Goal: Task Accomplishment & Management: Manage account settings

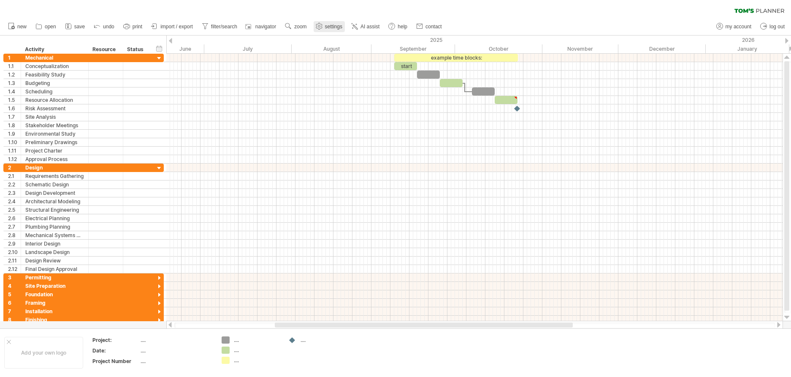
click at [330, 24] on span "settings" at bounding box center [333, 27] width 17 height 6
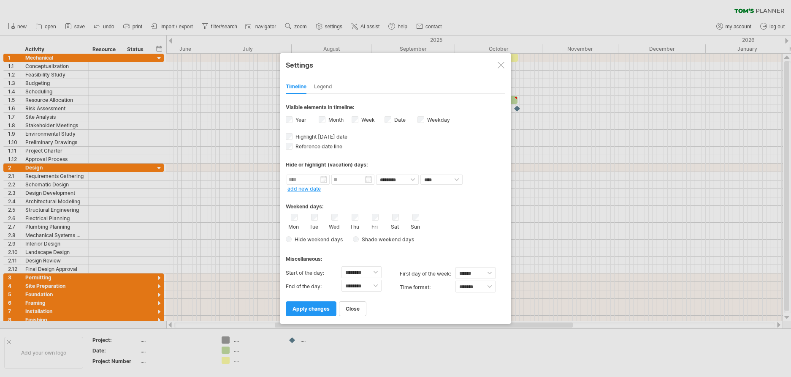
click at [331, 87] on div "Legend" at bounding box center [323, 87] width 18 height 14
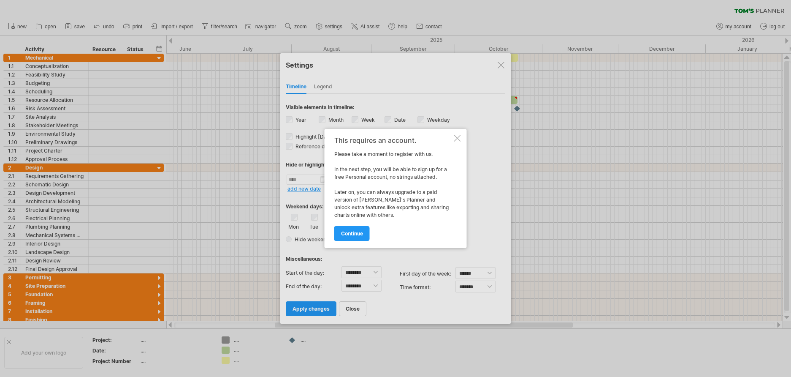
click at [458, 136] on div at bounding box center [457, 138] width 7 height 7
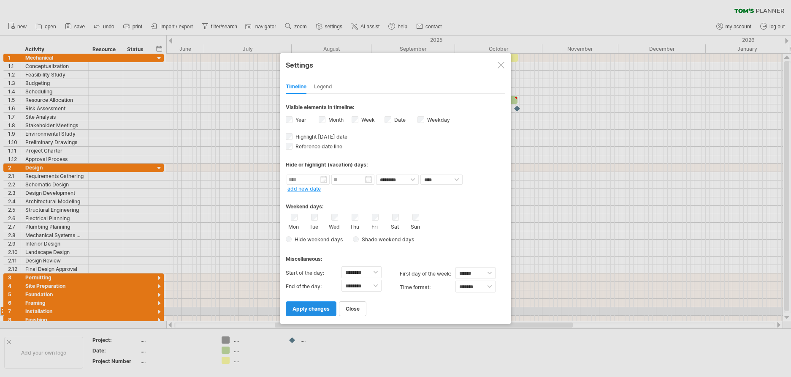
click at [300, 310] on span "apply changes" at bounding box center [311, 308] width 37 height 6
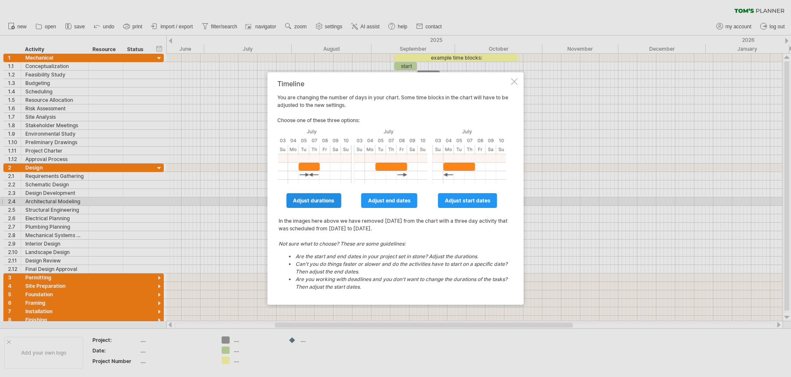
click at [306, 198] on span "adjust durations" at bounding box center [313, 200] width 41 height 6
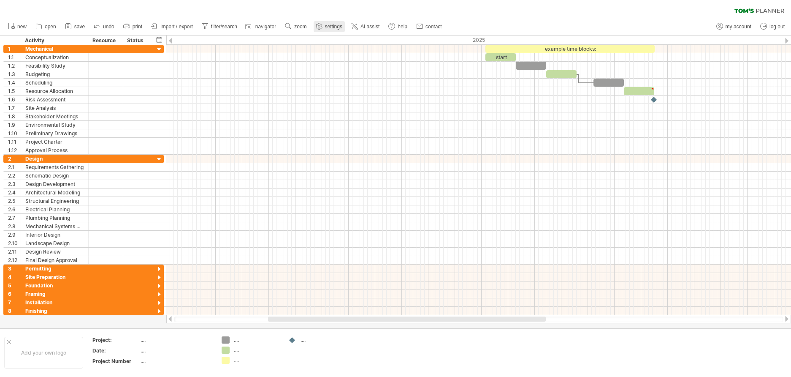
click at [333, 26] on span "settings" at bounding box center [333, 27] width 17 height 6
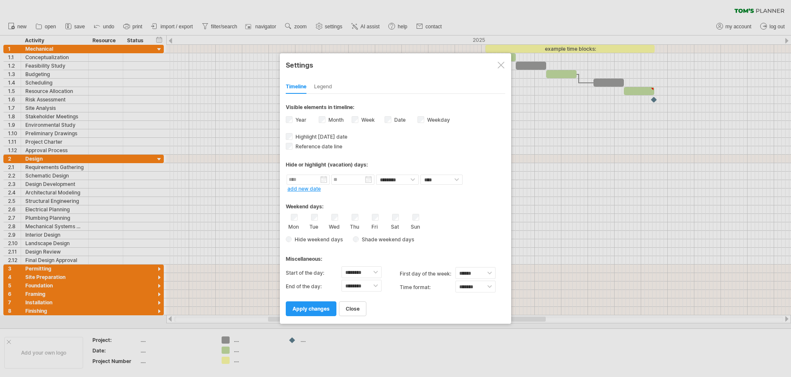
click at [327, 119] on label "Month" at bounding box center [335, 119] width 17 height 6
click at [312, 309] on span "apply changes" at bounding box center [311, 308] width 37 height 6
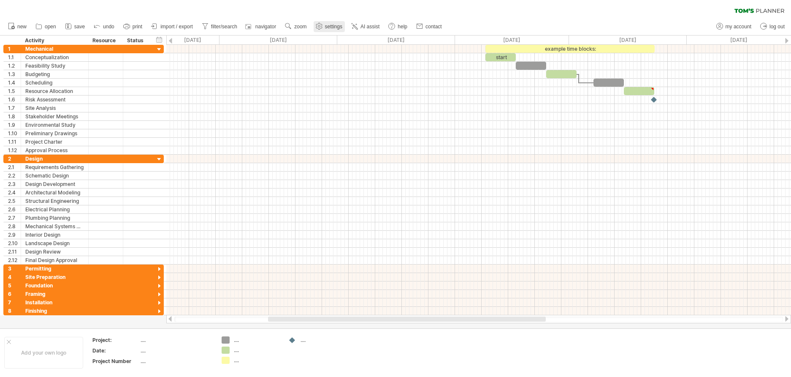
click at [331, 26] on span "settings" at bounding box center [333, 27] width 17 height 6
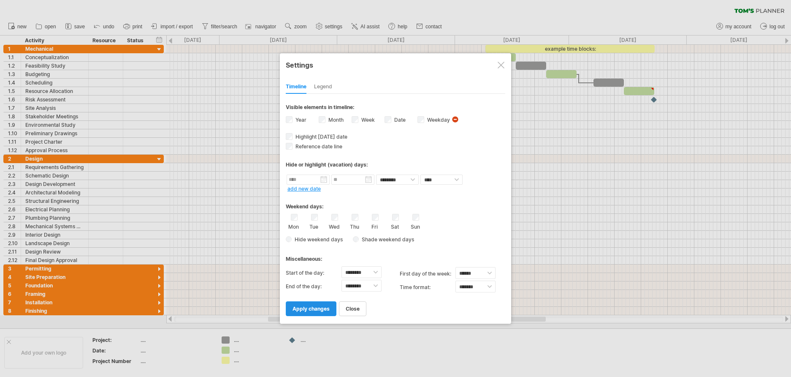
click at [317, 313] on link "apply changes" at bounding box center [311, 308] width 51 height 15
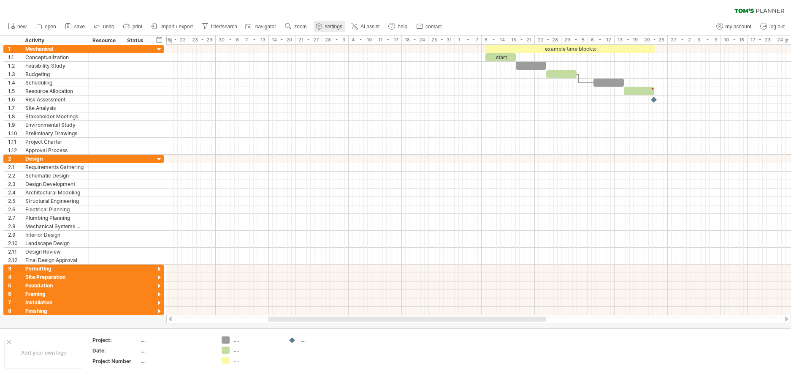
click at [331, 26] on span "settings" at bounding box center [333, 27] width 17 height 6
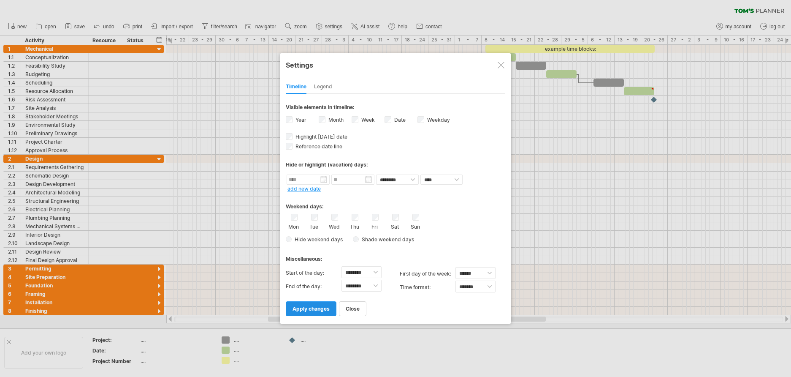
click at [316, 308] on span "apply changes" at bounding box center [311, 308] width 37 height 6
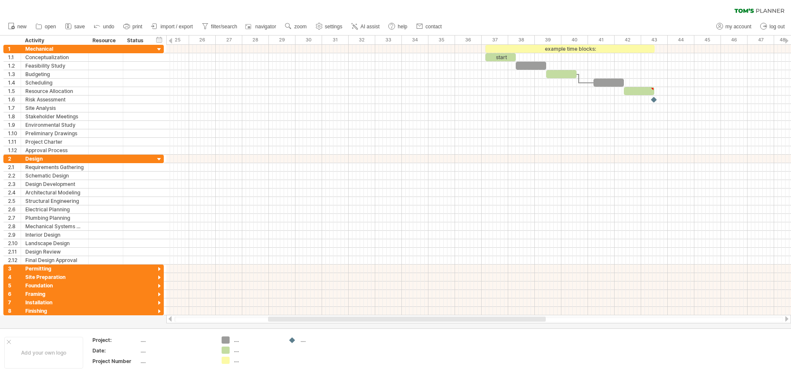
click at [787, 41] on div at bounding box center [786, 40] width 3 height 5
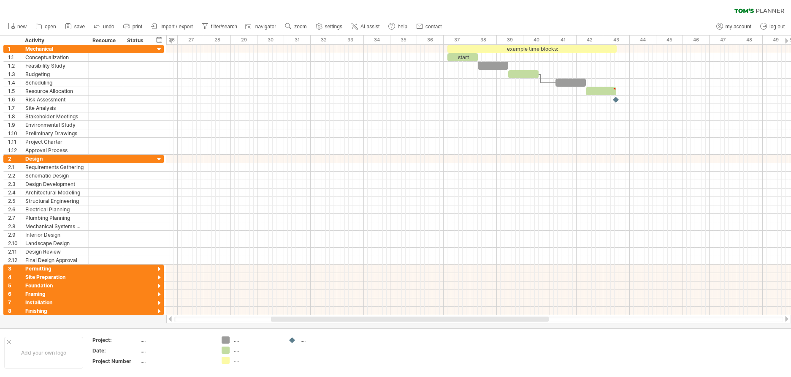
click at [787, 41] on div at bounding box center [786, 40] width 3 height 5
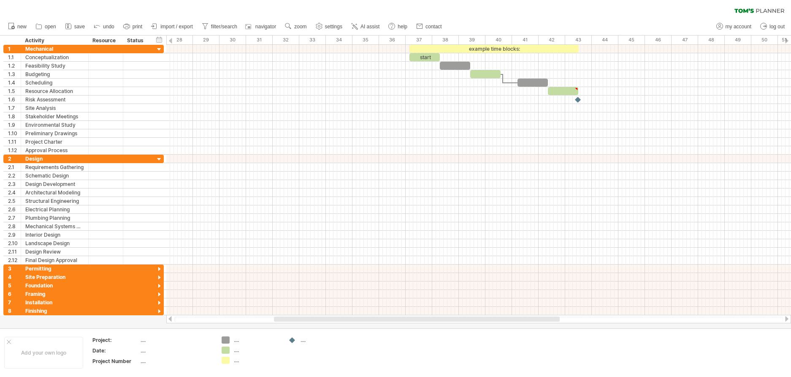
click at [787, 42] on div at bounding box center [786, 40] width 3 height 5
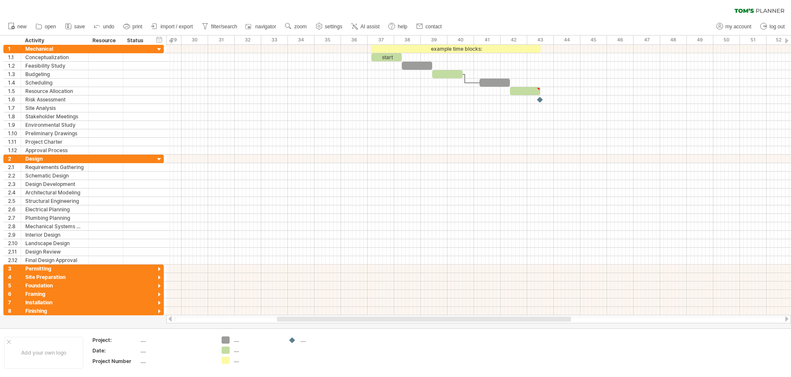
click at [787, 42] on div at bounding box center [786, 40] width 3 height 5
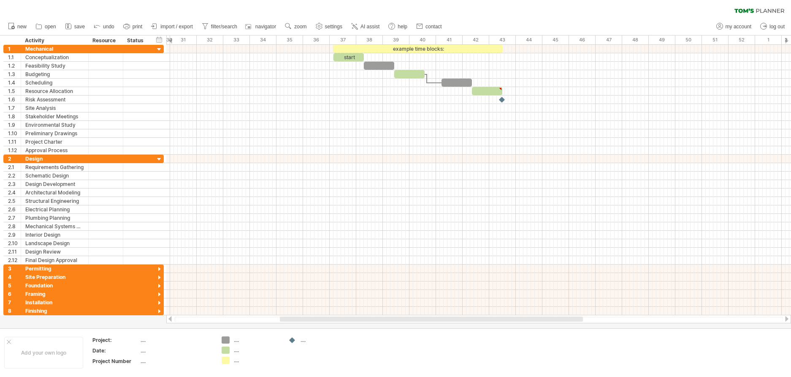
click at [170, 41] on div at bounding box center [170, 40] width 3 height 5
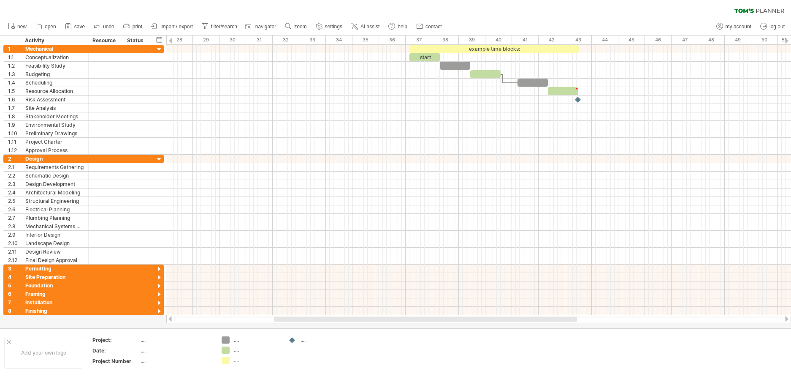
click at [170, 41] on div at bounding box center [170, 40] width 3 height 5
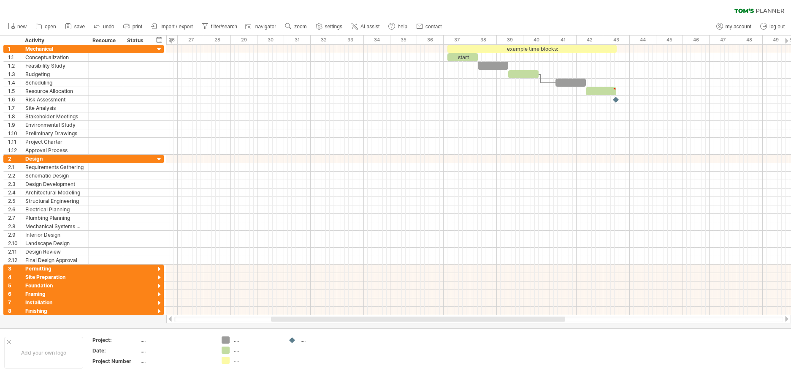
click at [170, 41] on div at bounding box center [170, 40] width 3 height 5
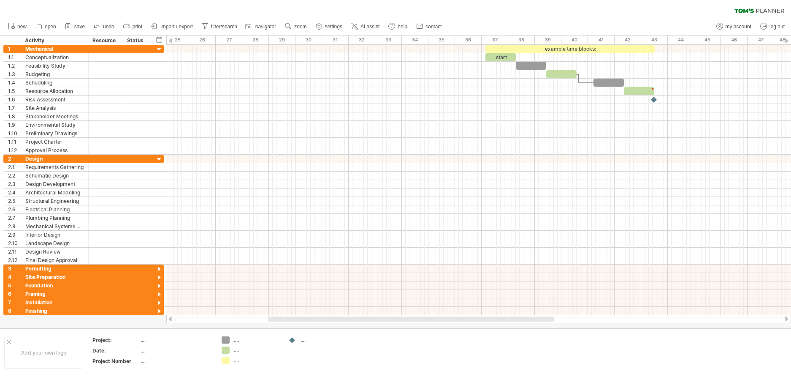
click at [170, 41] on div at bounding box center [170, 40] width 3 height 5
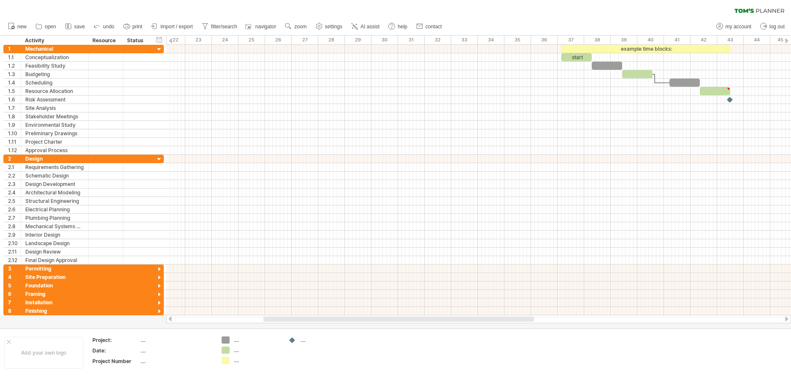
click at [170, 41] on div at bounding box center [170, 40] width 3 height 5
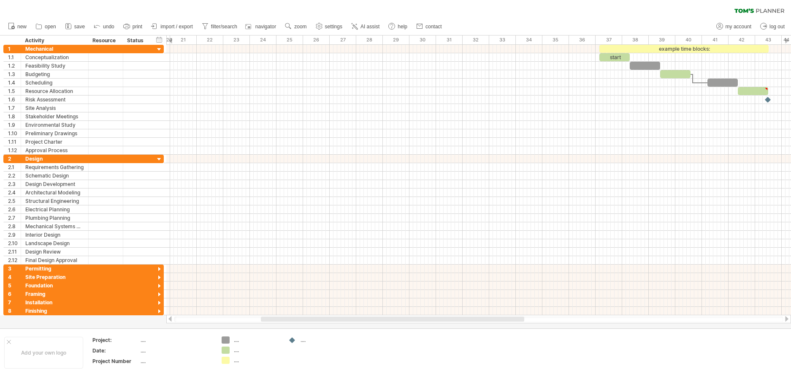
click at [170, 41] on div at bounding box center [170, 40] width 3 height 5
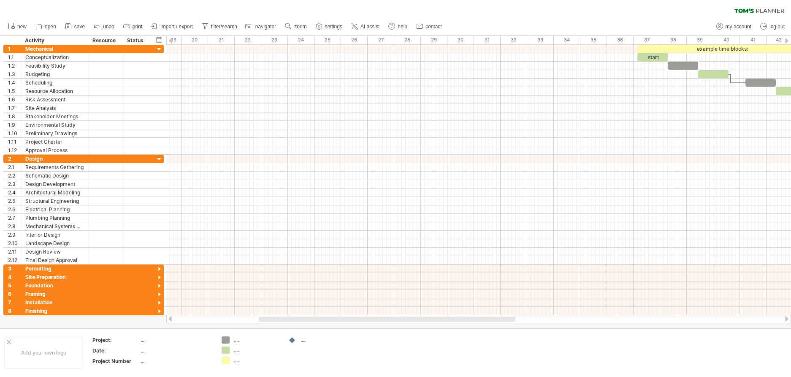
click at [170, 41] on div at bounding box center [170, 40] width 3 height 5
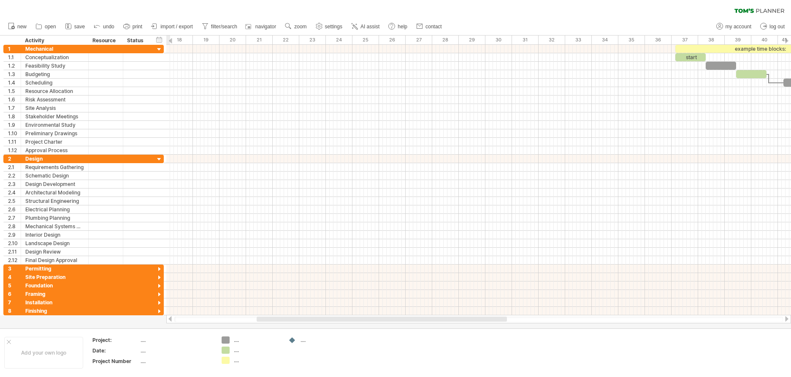
click at [170, 41] on div at bounding box center [170, 40] width 3 height 5
drag, startPoint x: 342, startPoint y: 317, endPoint x: 236, endPoint y: 316, distance: 106.0
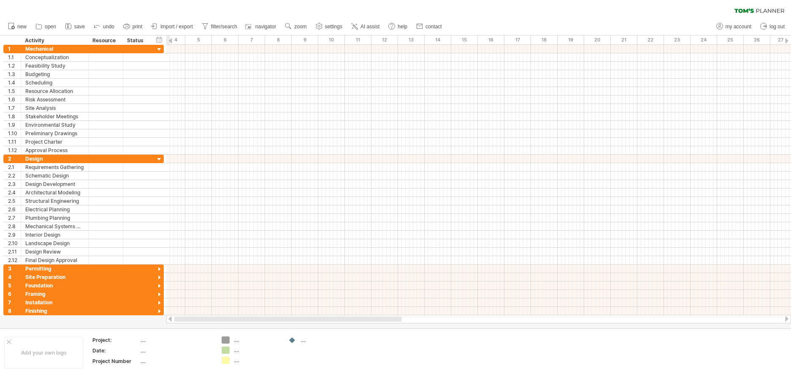
click at [236, 316] on div at bounding box center [288, 318] width 228 height 5
click at [169, 41] on div at bounding box center [170, 40] width 3 height 5
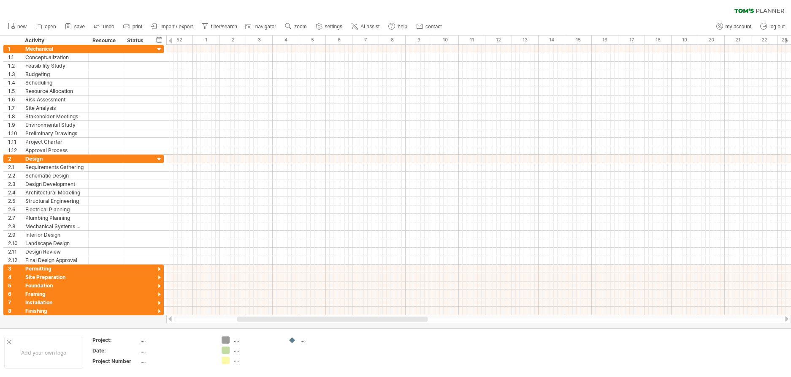
click at [169, 41] on div at bounding box center [170, 40] width 3 height 5
click at [170, 41] on div at bounding box center [170, 40] width 3 height 5
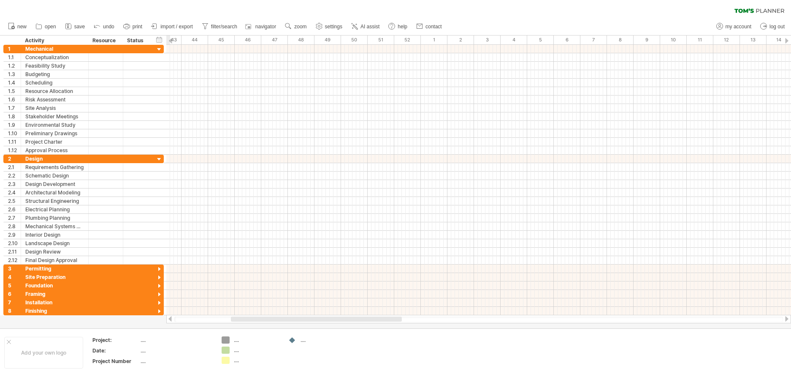
click at [170, 41] on div at bounding box center [170, 40] width 3 height 5
click at [169, 41] on div at bounding box center [170, 40] width 3 height 5
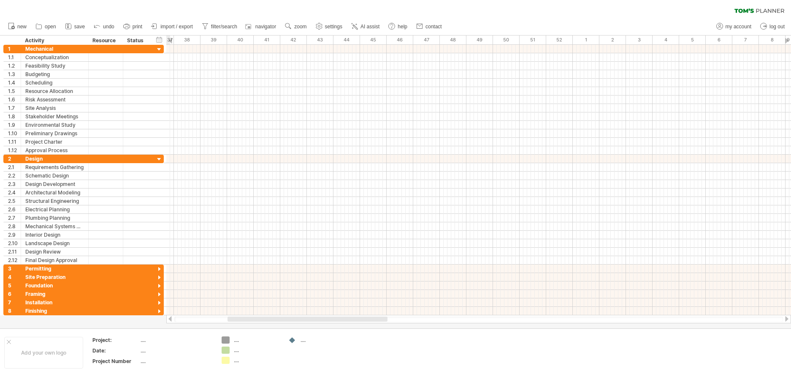
click at [169, 41] on div at bounding box center [170, 40] width 3 height 5
click at [327, 27] on span "settings" at bounding box center [333, 27] width 17 height 6
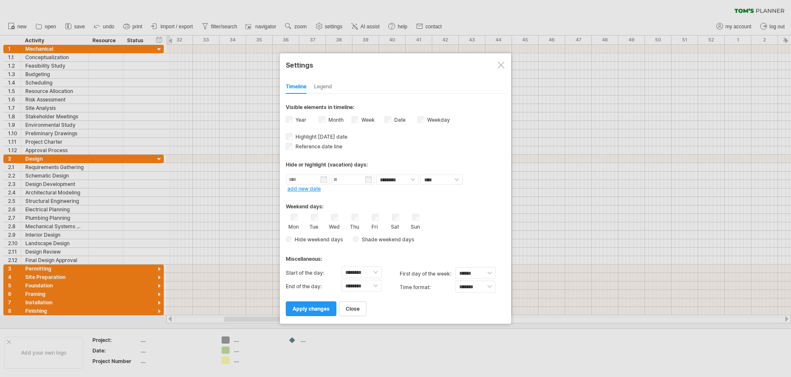
click at [358, 117] on div "Week visibility of weeknumbers Currently there is not enough space horizontally…" at bounding box center [368, 120] width 33 height 11
click at [308, 309] on span "apply changes" at bounding box center [311, 308] width 37 height 6
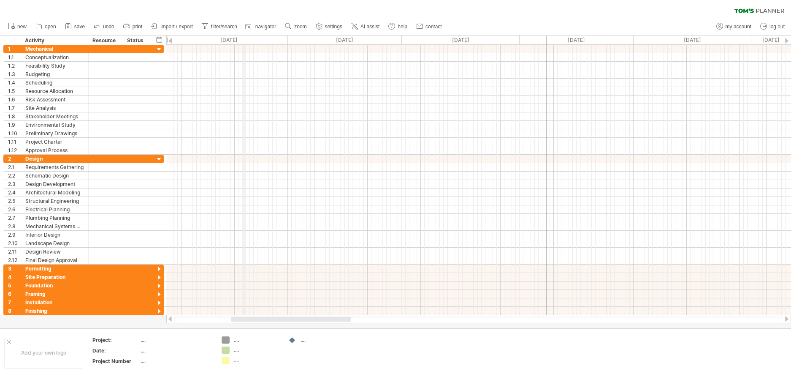
click at [243, 40] on div "[DATE]" at bounding box center [229, 39] width 118 height 9
click at [261, 49] on div "timeline settings" at bounding box center [278, 51] width 62 height 14
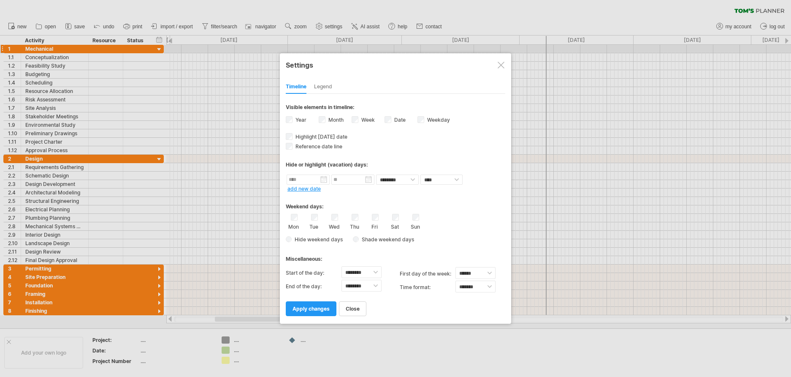
click at [399, 217] on div "Sat" at bounding box center [395, 222] width 11 height 16
click at [412, 217] on div "Sun" at bounding box center [415, 222] width 11 height 16
click at [314, 312] on link "apply changes" at bounding box center [311, 308] width 51 height 15
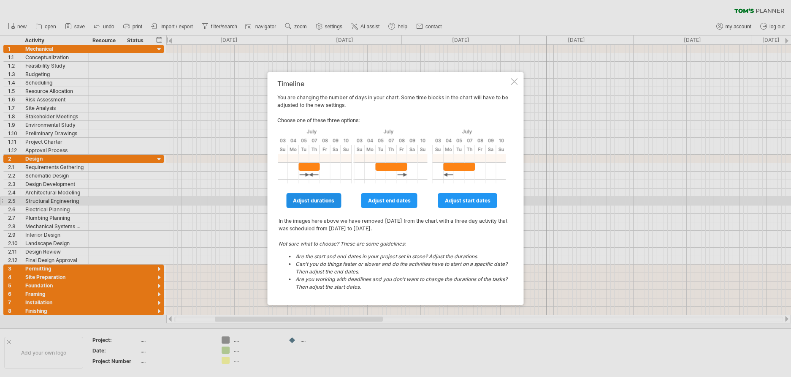
click at [318, 201] on span "adjust durations" at bounding box center [313, 200] width 41 height 6
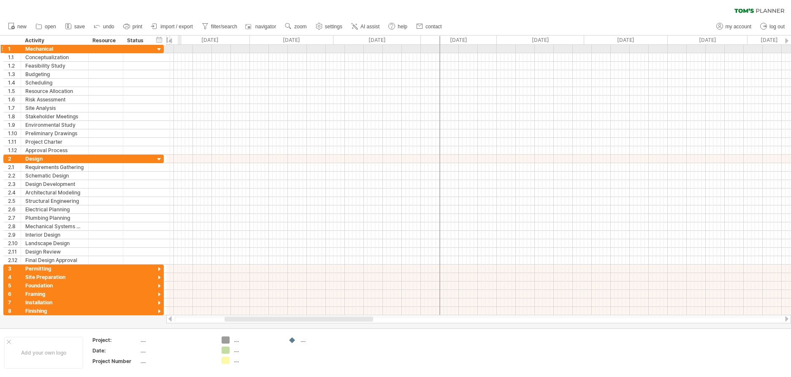
click at [181, 49] on div at bounding box center [478, 49] width 625 height 8
click at [177, 27] on span "import / export" at bounding box center [176, 27] width 33 height 6
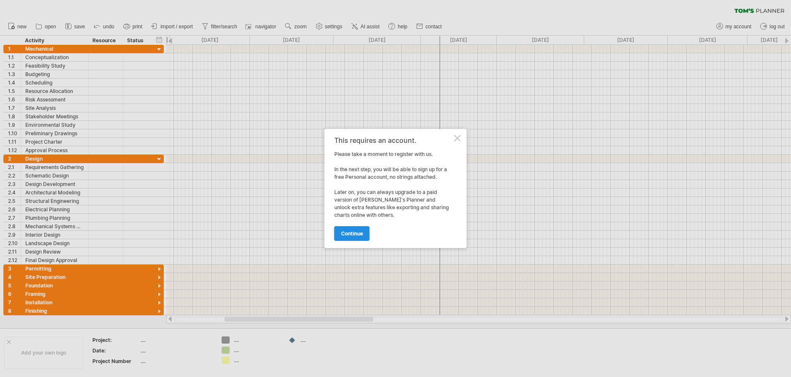
click at [362, 232] on span "continue" at bounding box center [352, 233] width 22 height 6
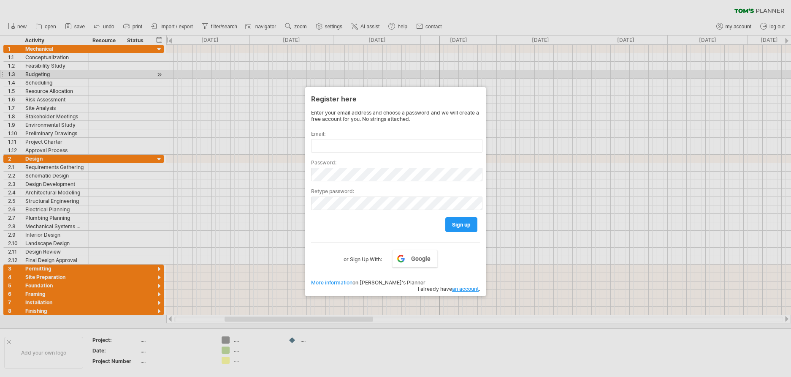
click at [301, 75] on div at bounding box center [395, 188] width 791 height 377
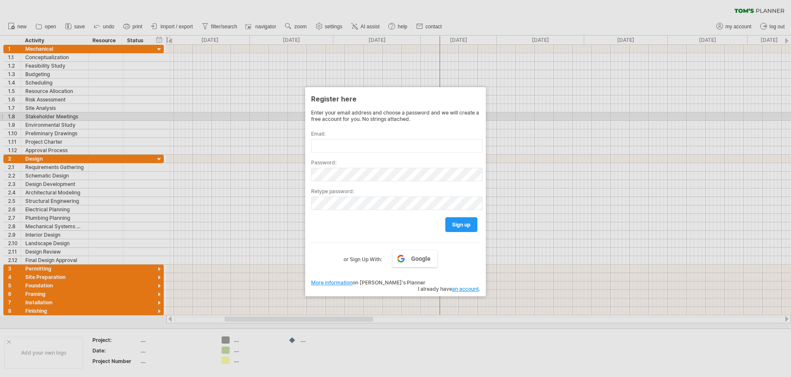
click at [244, 80] on div at bounding box center [395, 188] width 791 height 377
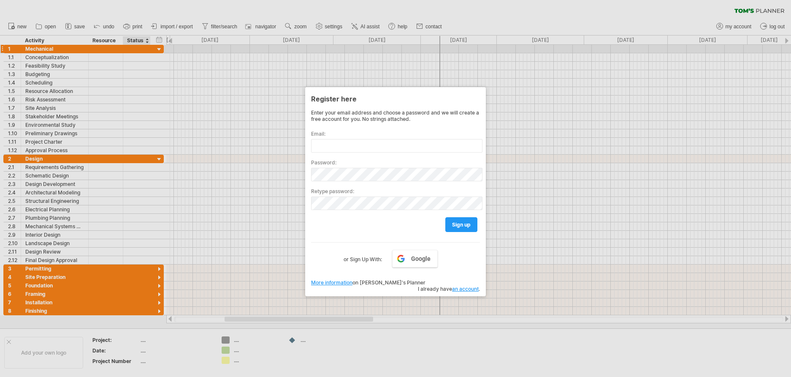
click at [159, 50] on div at bounding box center [395, 188] width 791 height 377
click at [157, 160] on div at bounding box center [395, 188] width 791 height 377
